Goal: Information Seeking & Learning: Check status

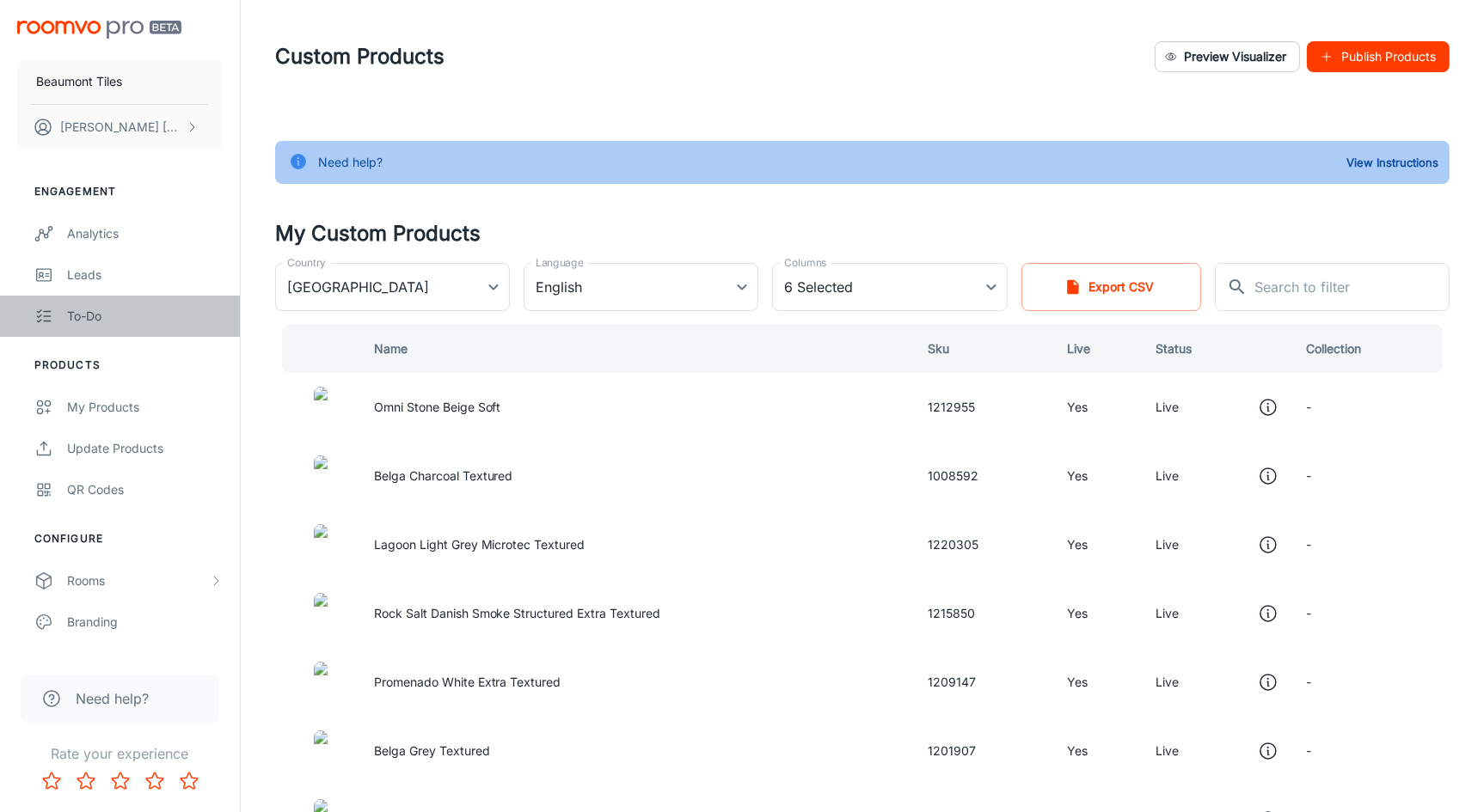
drag, startPoint x: 0, startPoint y: 0, endPoint x: 104, endPoint y: 313, distance: 329.8
click at [104, 313] on div "To-do" at bounding box center [145, 315] width 156 height 19
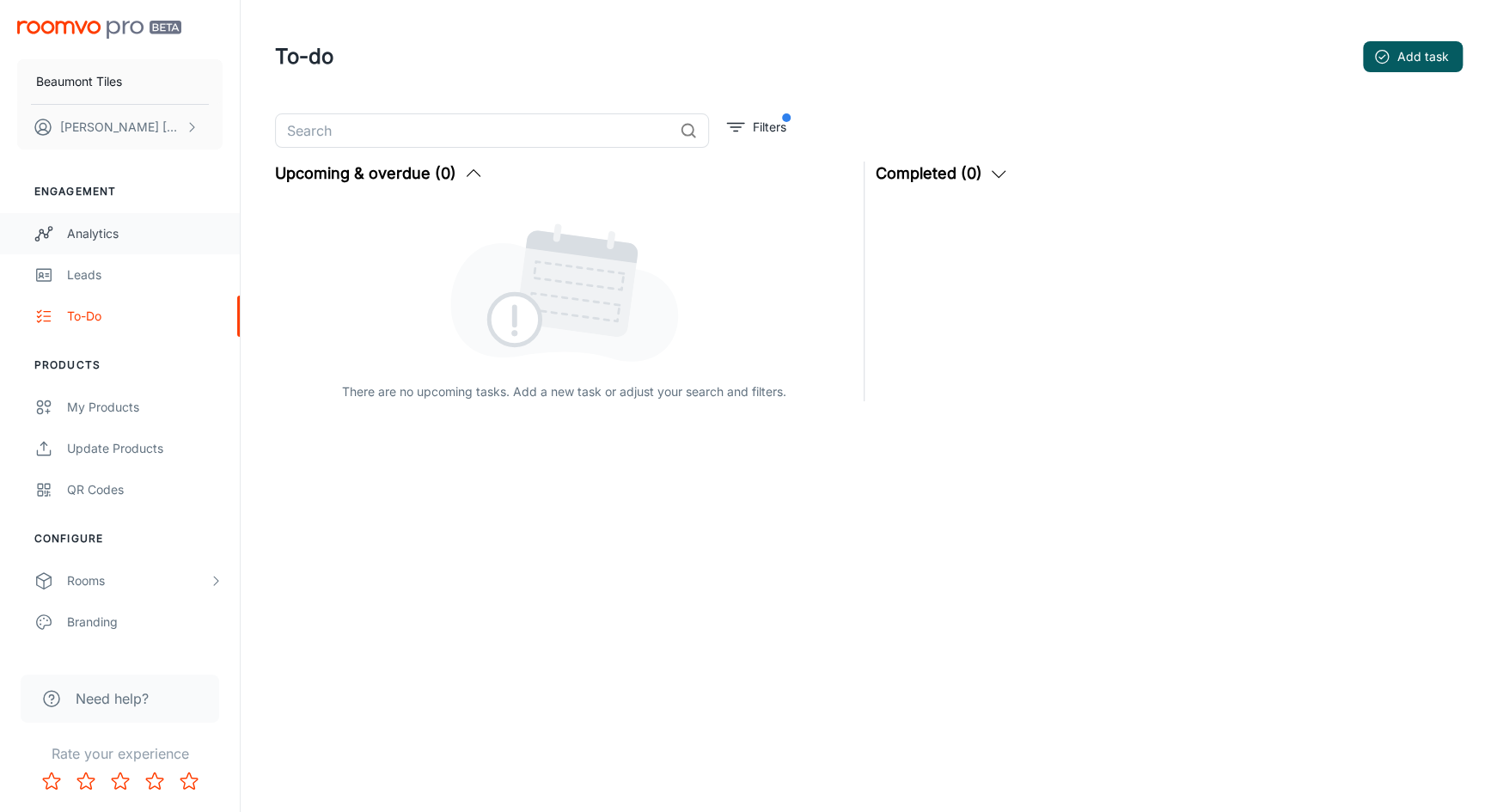
click at [99, 230] on div "Analytics" at bounding box center [145, 233] width 156 height 19
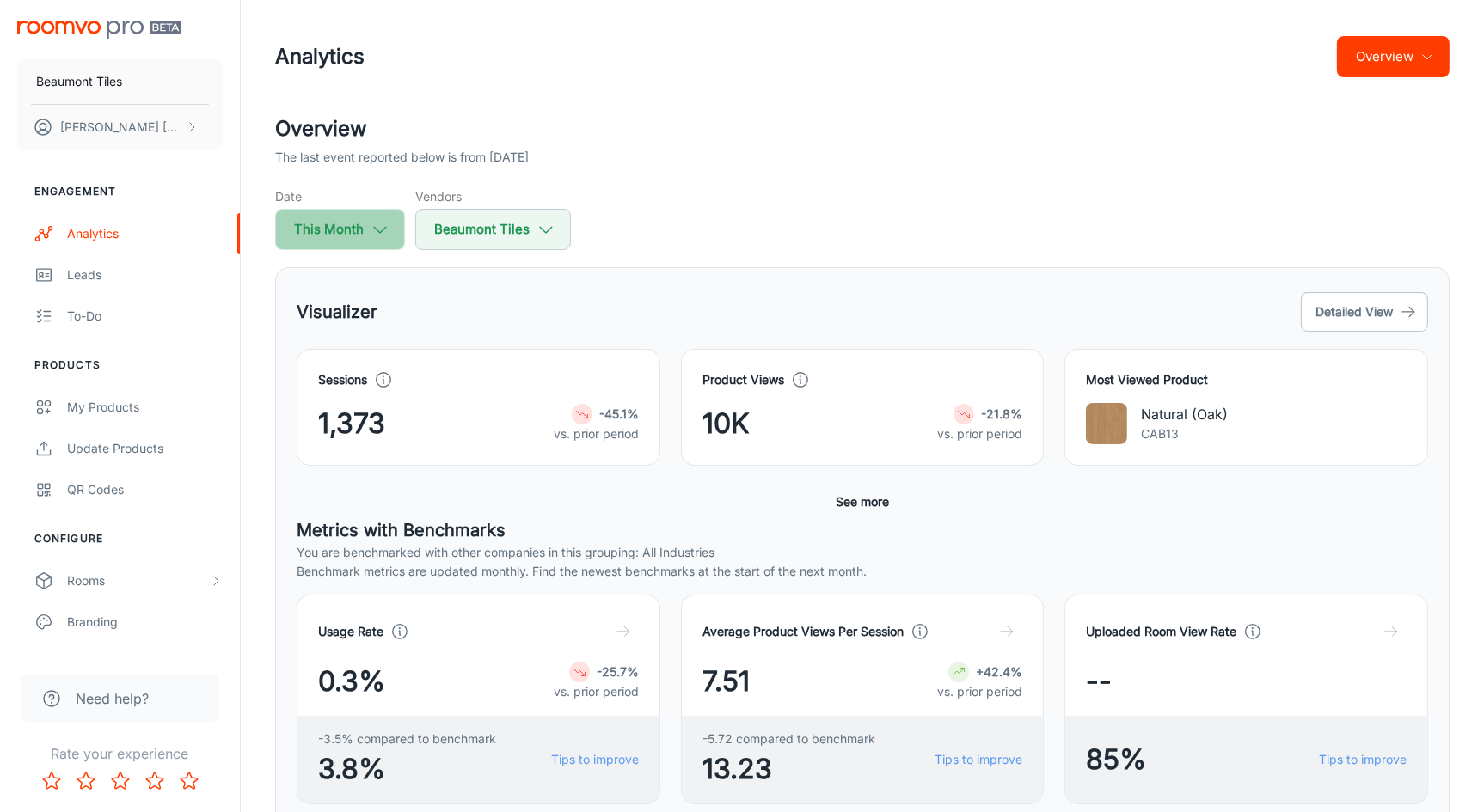
drag, startPoint x: 375, startPoint y: 227, endPoint x: 337, endPoint y: 223, distance: 38.2
click at [337, 223] on button "This Month" at bounding box center [340, 228] width 130 height 41
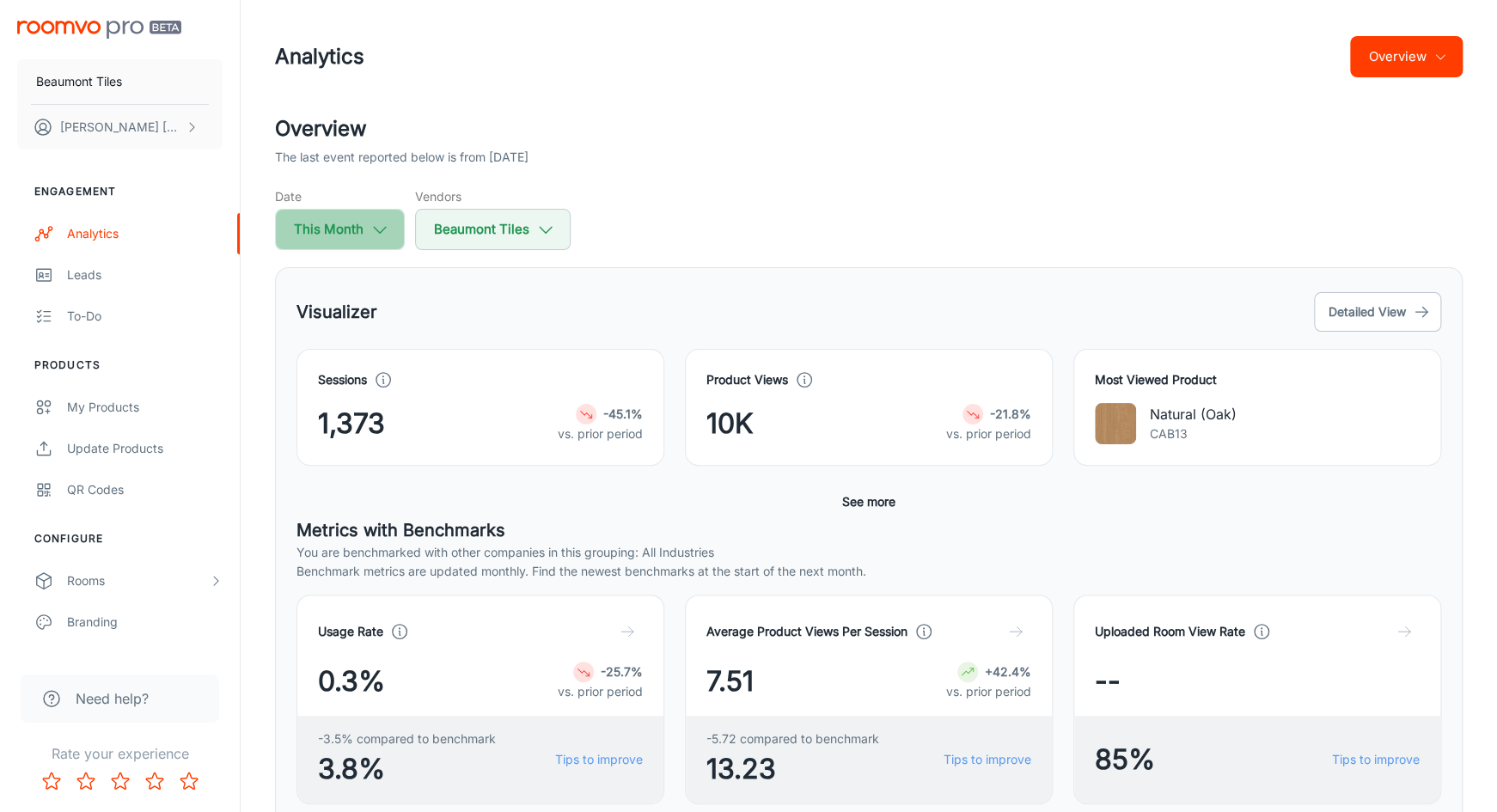
select select "7"
select select "2025"
select select "7"
select select "2025"
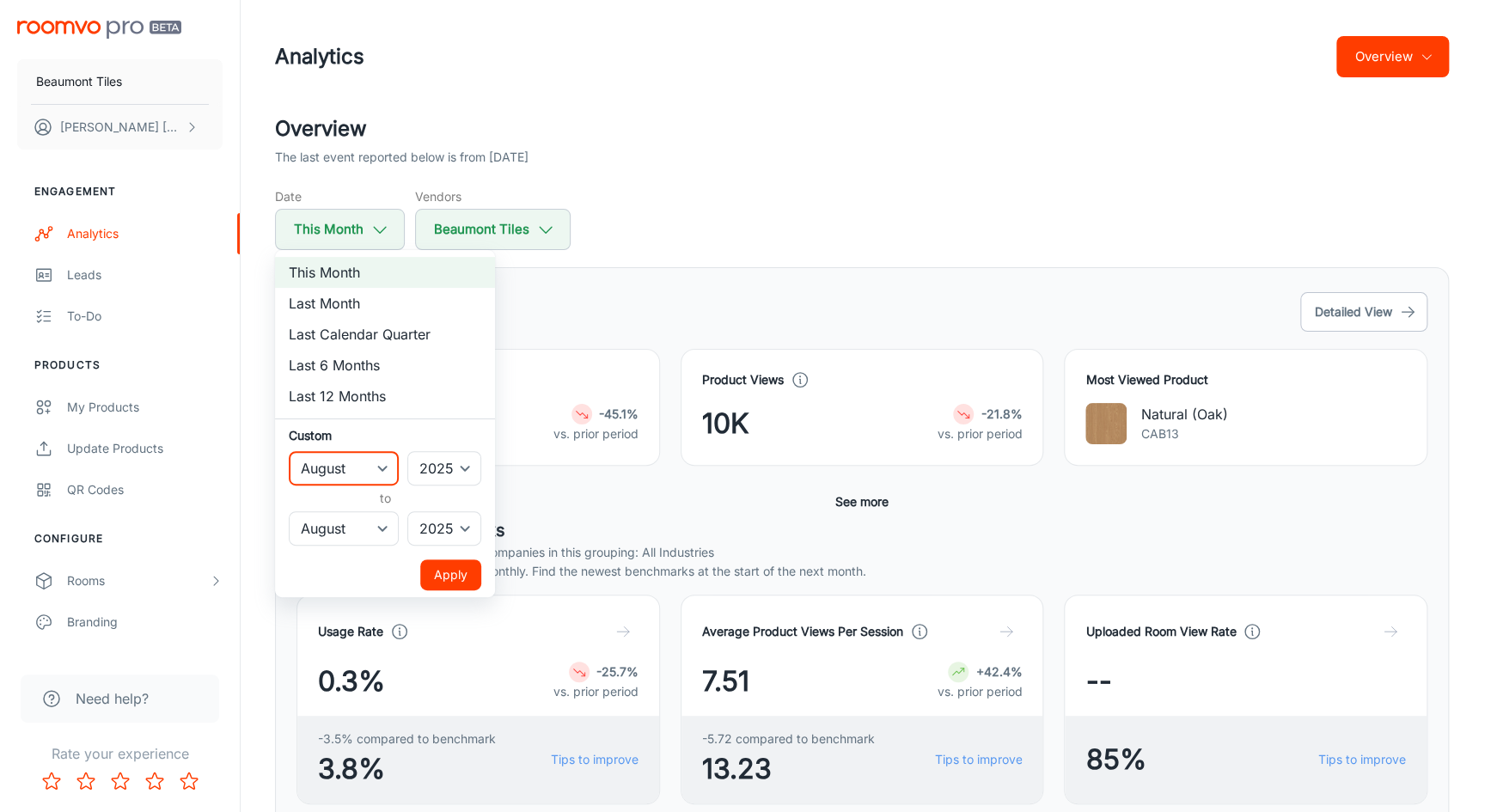
click at [366, 462] on select "January February March April May June July August September October November De…" at bounding box center [343, 468] width 110 height 34
click at [393, 469] on select "January February March April May June July August September October November De…" at bounding box center [343, 468] width 110 height 34
click at [347, 387] on li "Last 12 Months" at bounding box center [385, 396] width 220 height 31
select select "2024"
select select "6"
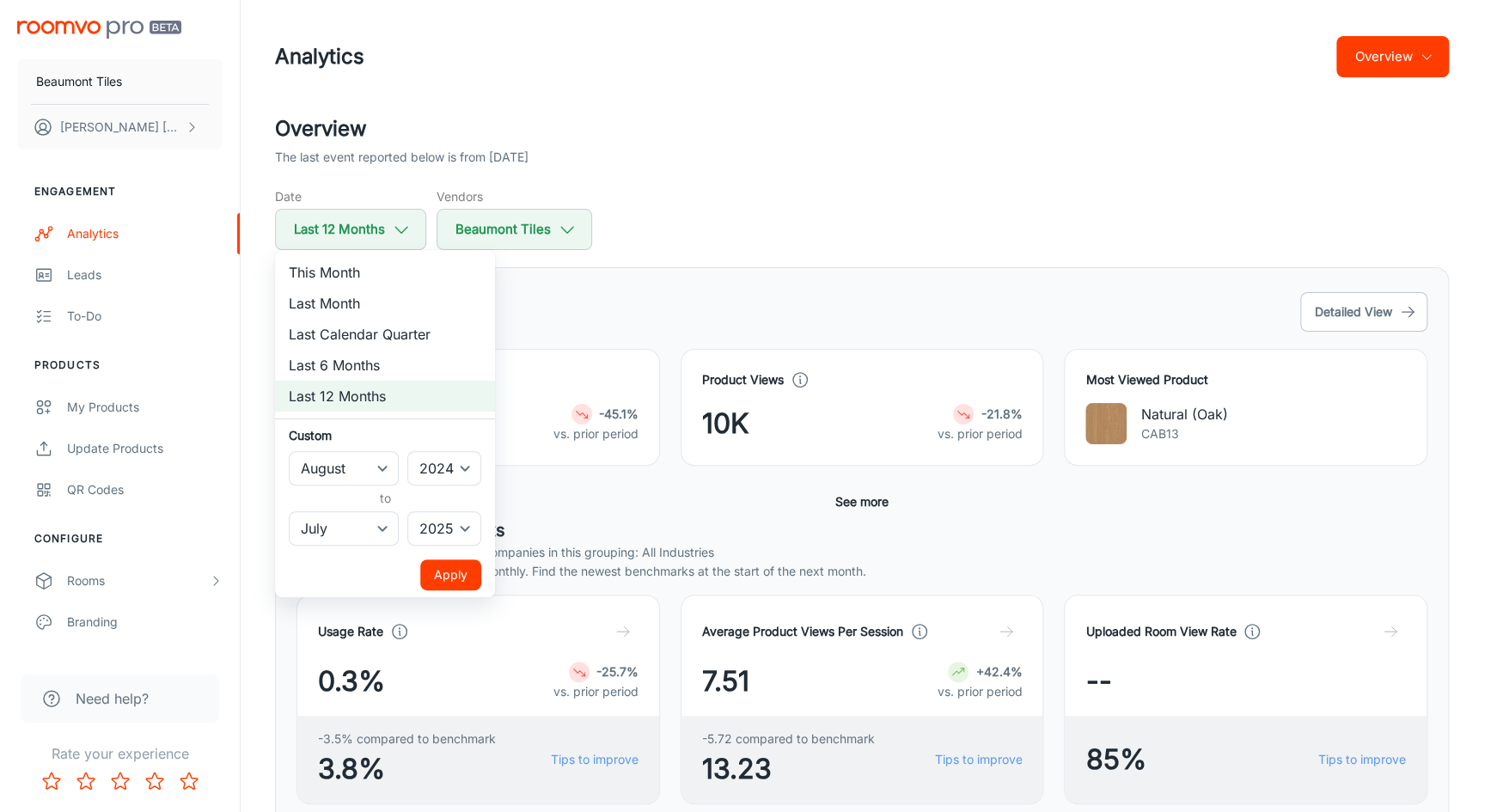
click at [431, 579] on button "Apply" at bounding box center [450, 575] width 61 height 31
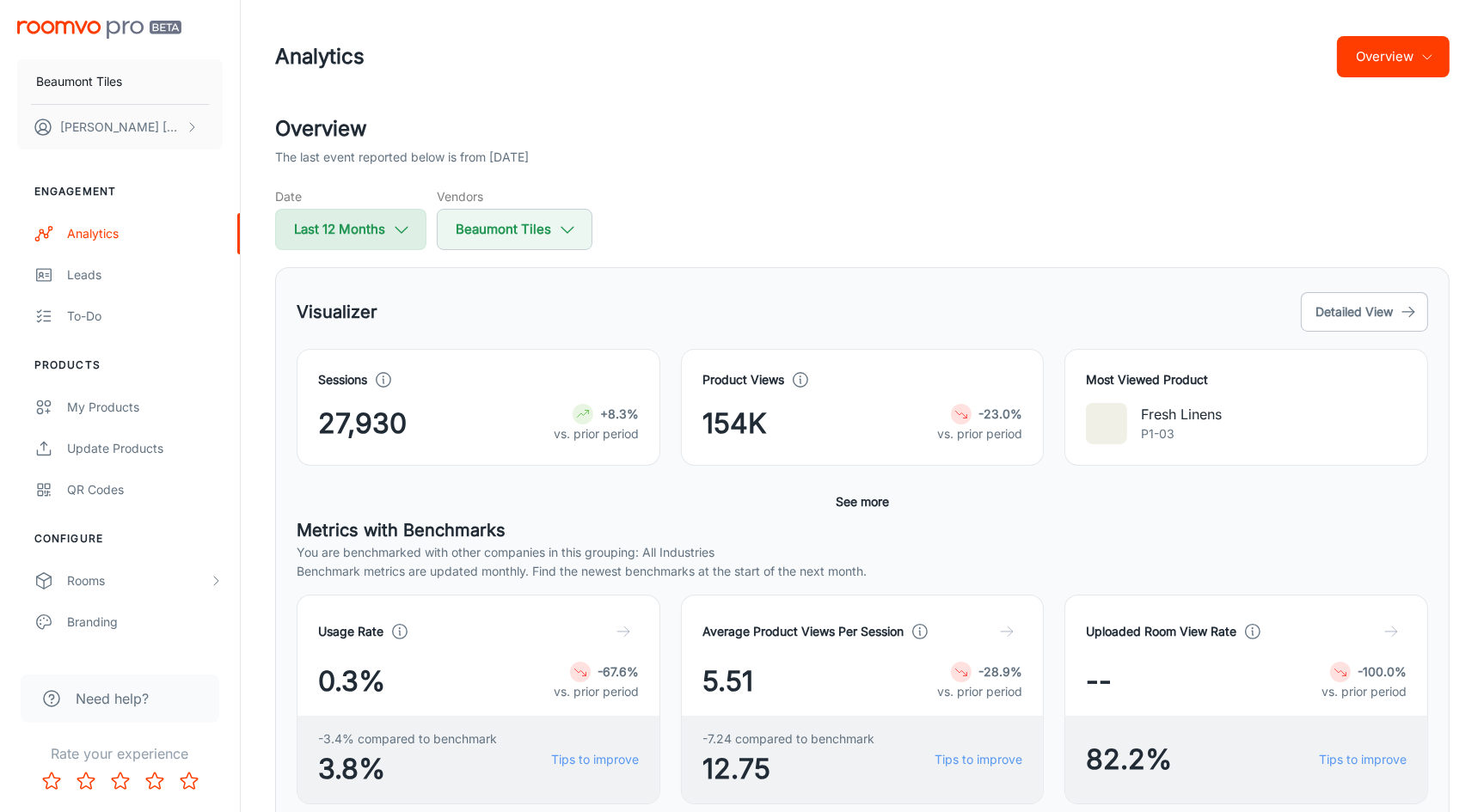
click at [332, 219] on button "Last 12 Months" at bounding box center [351, 228] width 152 height 41
select select "7"
select select "2024"
select select "6"
select select "2025"
